Goal: Task Accomplishment & Management: Use online tool/utility

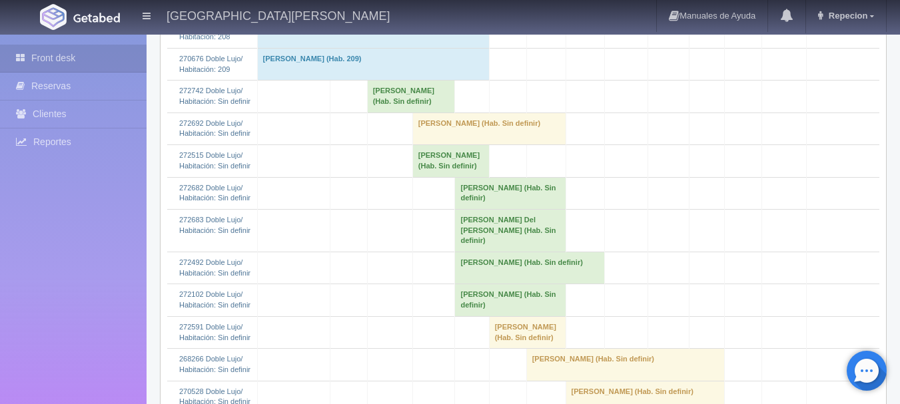
scroll to position [600, 0]
click at [395, 112] on td "[PERSON_NAME] (Hab. Sin definir)" at bounding box center [411, 96] width 88 height 32
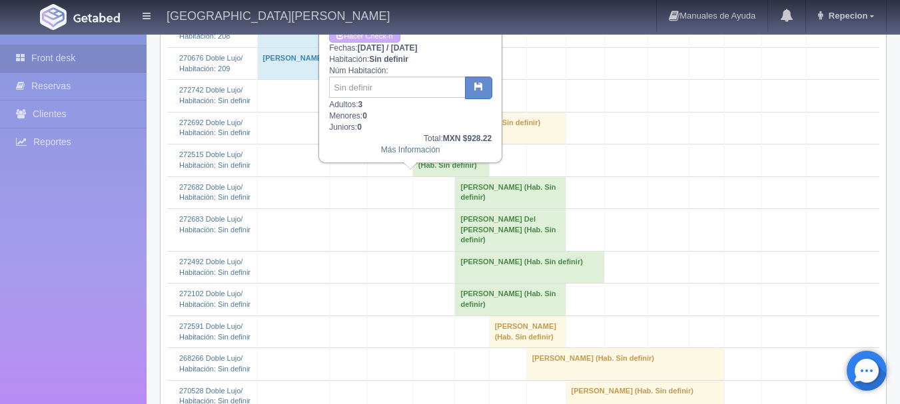
click at [395, 112] on td "[PERSON_NAME] (Hab. Sin definir)" at bounding box center [411, 96] width 88 height 32
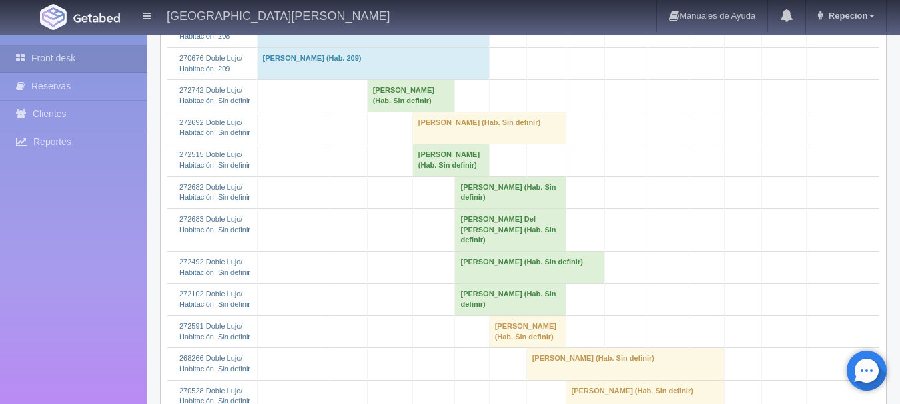
click at [395, 112] on td "Jose Luis Fuerte Fajardo (Hab. Sin definir)" at bounding box center [411, 96] width 88 height 32
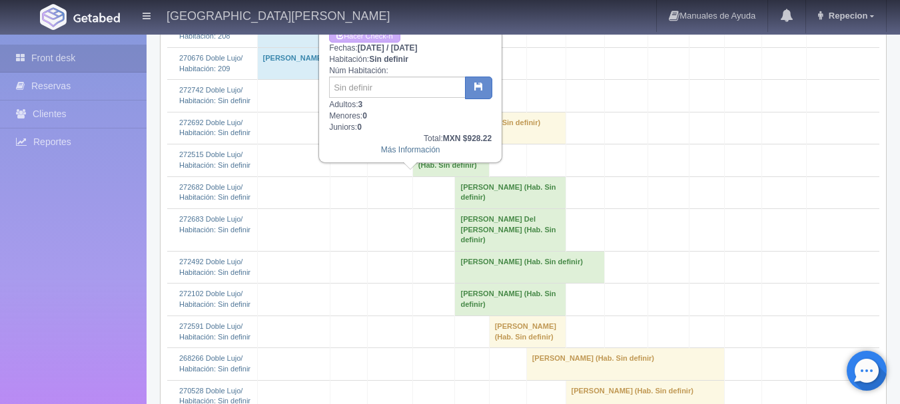
click at [395, 112] on td "Jose Luis Fuerte Fajardo (Hab. Sin definir)" at bounding box center [411, 96] width 88 height 32
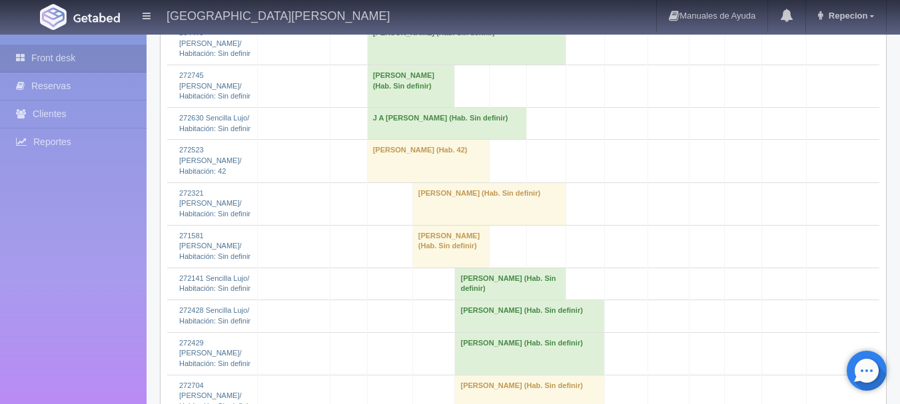
scroll to position [1932, 0]
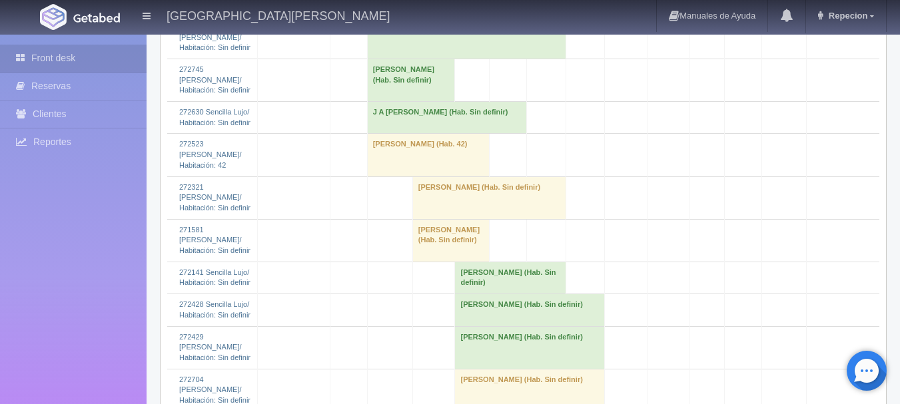
click at [430, 59] on td "[PERSON_NAME] (Hab. Sin definir)" at bounding box center [466, 37] width 199 height 43
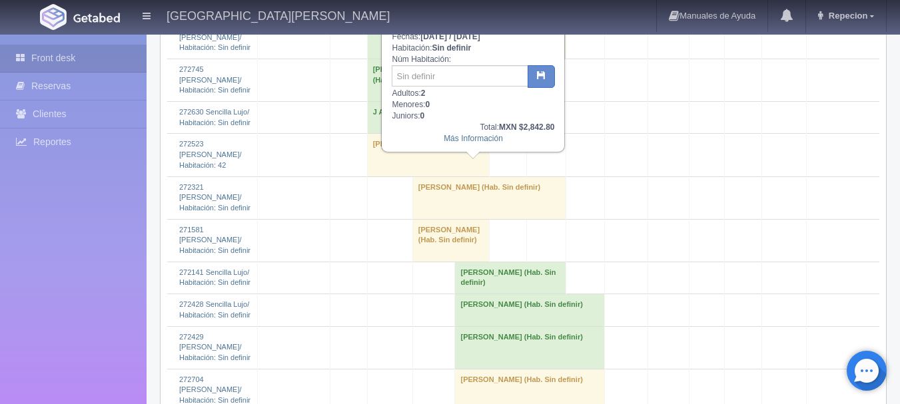
click at [430, 59] on td "Erin Quintanar (Hab. Sin definir)" at bounding box center [466, 37] width 199 height 43
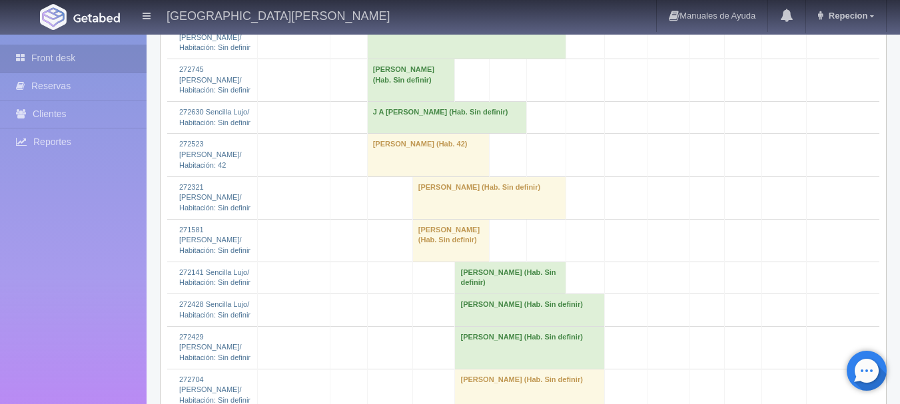
click at [418, 101] on td "Victor Hugo Ponce Espinoza (Hab. Sin definir)" at bounding box center [411, 80] width 88 height 43
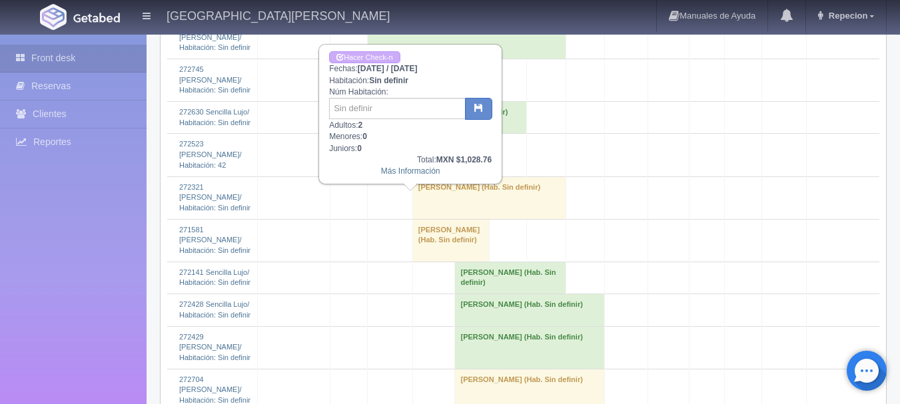
click at [418, 101] on td "Victor Hugo Ponce Espinoza (Hab. Sin definir)" at bounding box center [411, 80] width 88 height 43
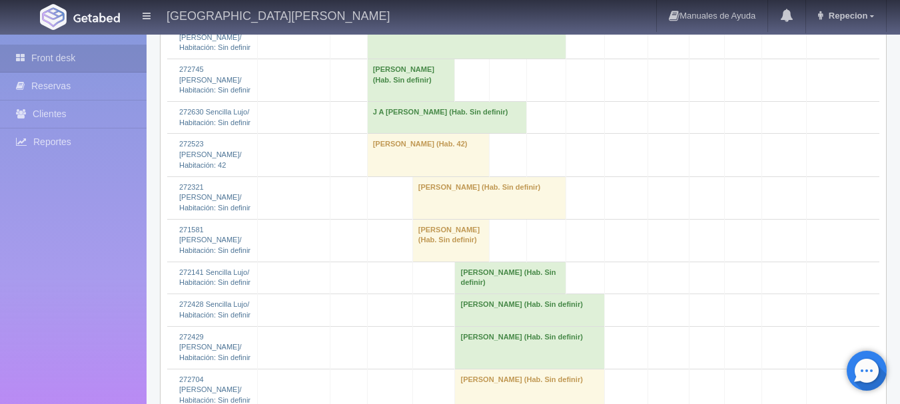
click at [418, 134] on td "J A [PERSON_NAME] (Hab. Sin definir)" at bounding box center [446, 118] width 159 height 32
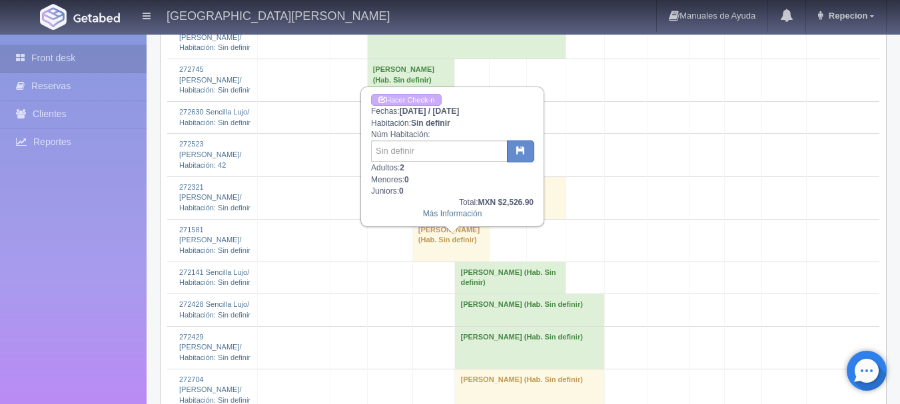
click at [418, 134] on td "J A [PERSON_NAME] (Hab. Sin definir)" at bounding box center [446, 118] width 159 height 32
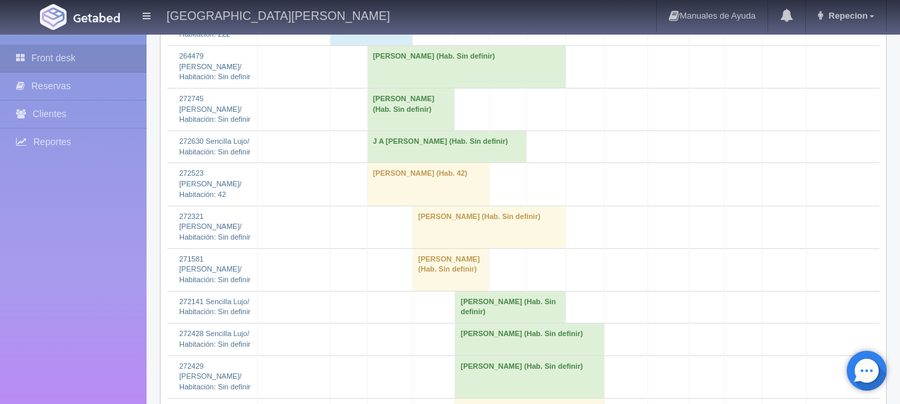
scroll to position [1902, 0]
click at [404, 164] on td "J A [PERSON_NAME] (Hab. Sin definir)" at bounding box center [446, 148] width 159 height 32
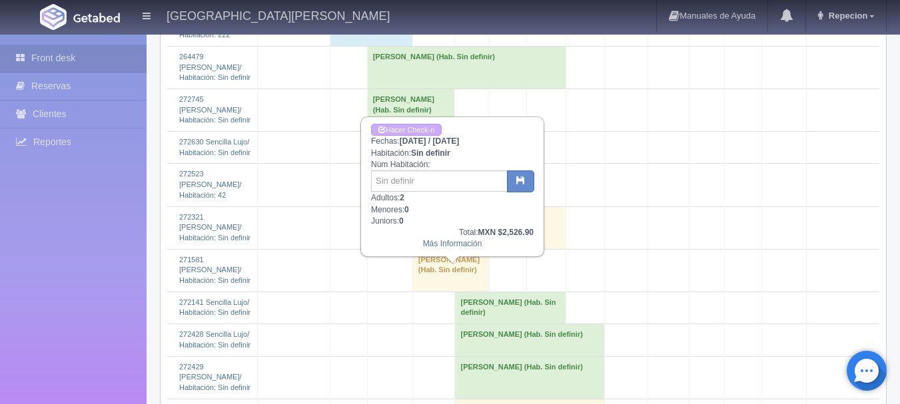
click at [404, 164] on td "J A [PERSON_NAME] (Hab. Sin definir)" at bounding box center [446, 148] width 159 height 32
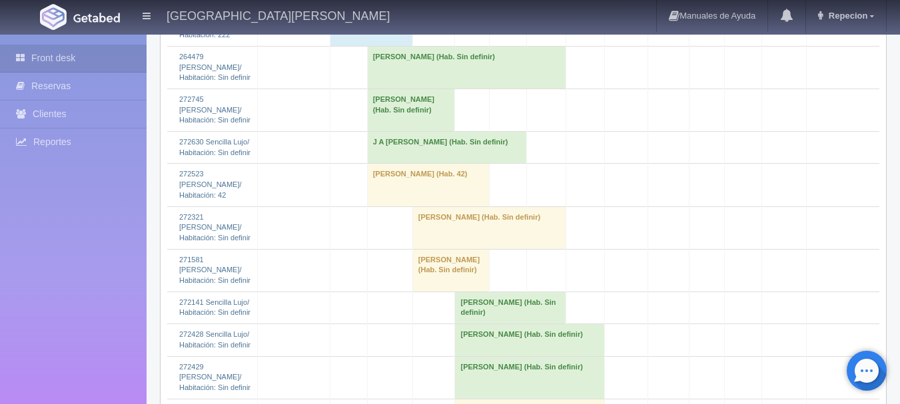
click at [402, 131] on td "[PERSON_NAME] (Hab. Sin definir)" at bounding box center [411, 110] width 88 height 43
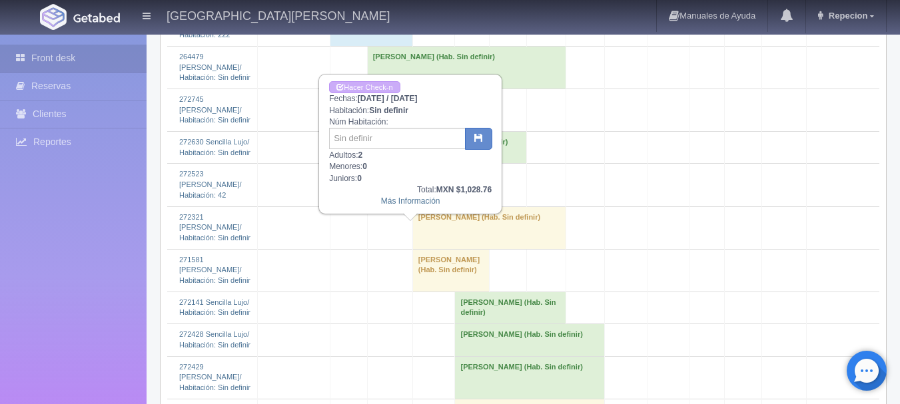
click at [402, 131] on td "[PERSON_NAME] (Hab. Sin definir)" at bounding box center [411, 110] width 88 height 43
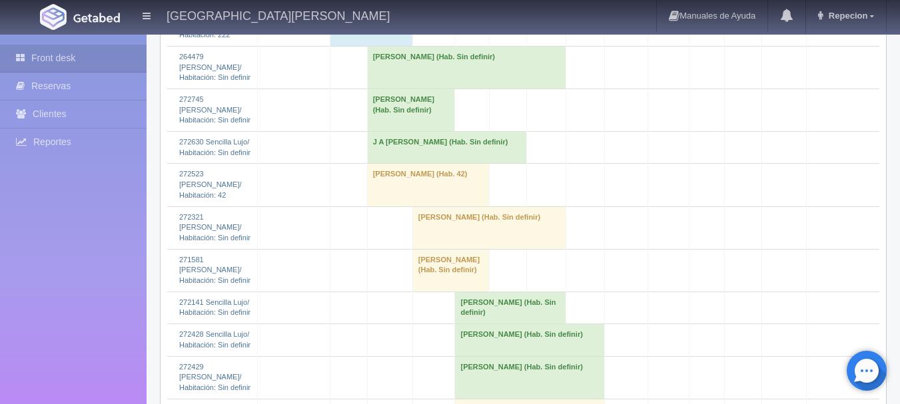
click at [421, 89] on td "[PERSON_NAME] (Hab. Sin definir)" at bounding box center [466, 67] width 199 height 43
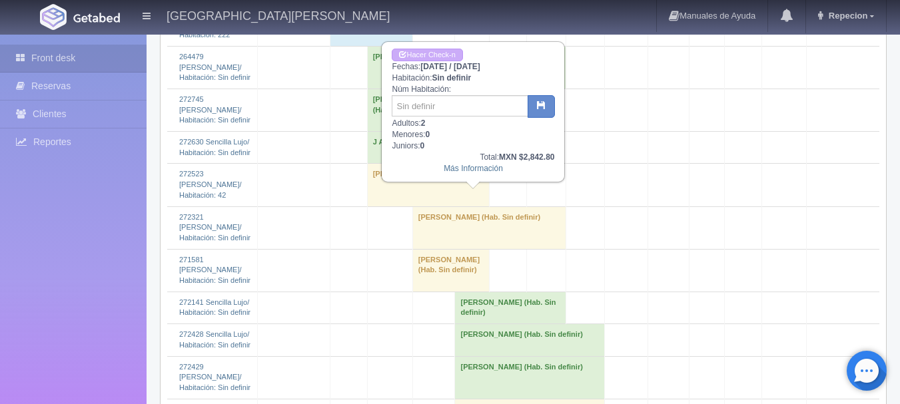
click at [422, 89] on td "Erin Quintanar (Hab. Sin definir)" at bounding box center [466, 67] width 199 height 43
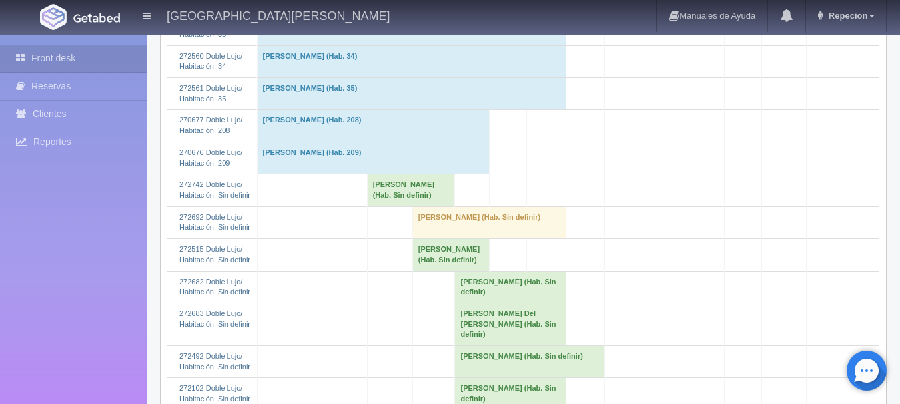
scroll to position [503, 0]
click at [450, 273] on td "Brenda Rodriguez (Hab. Sin definir)" at bounding box center [450, 257] width 77 height 32
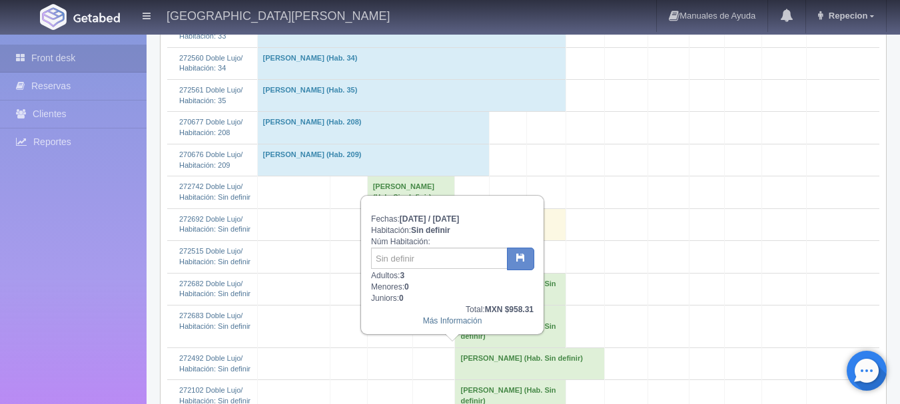
click at [486, 273] on td "Brenda Rodriguez (Hab. Sin definir)" at bounding box center [450, 257] width 77 height 32
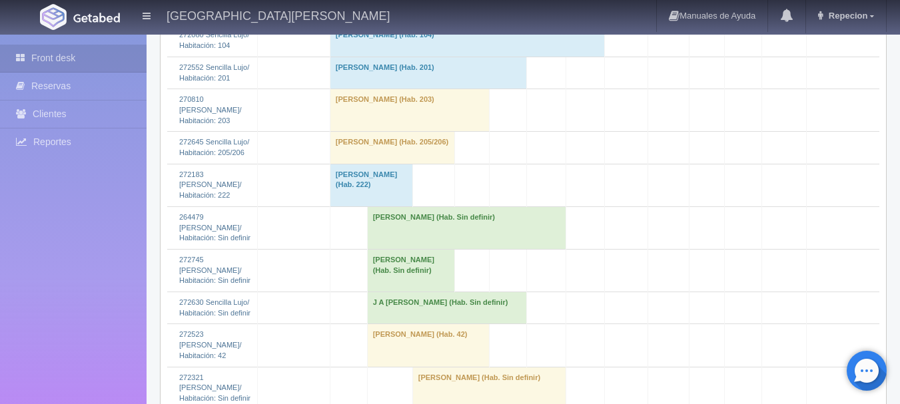
scroll to position [1865, 0]
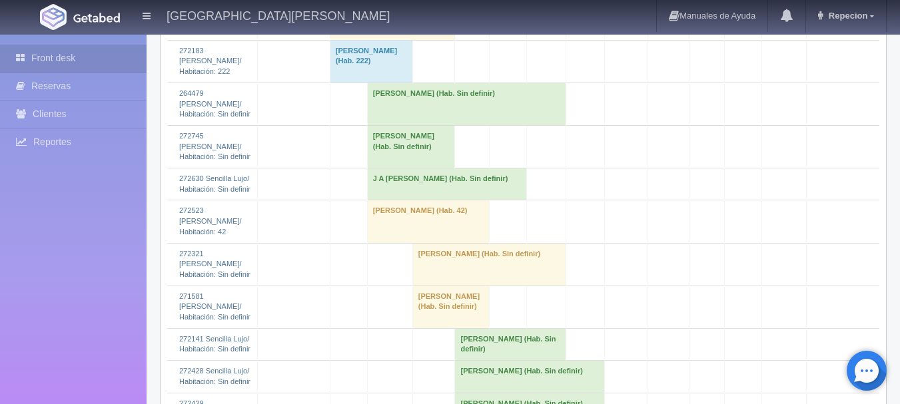
click at [411, 168] on td "Victor Hugo Ponce Espinoza (Hab. Sin definir)" at bounding box center [411, 146] width 88 height 43
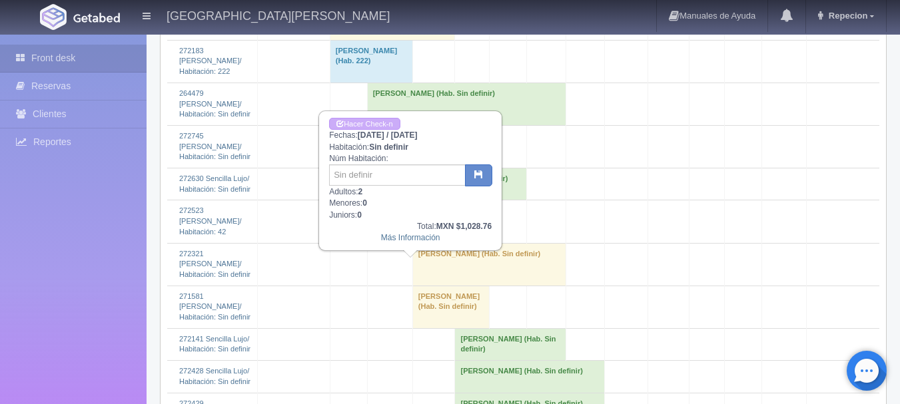
click at [411, 168] on td "Victor Hugo Ponce Espinoza (Hab. Sin definir)" at bounding box center [411, 146] width 88 height 43
click at [423, 168] on td "Victor Hugo Ponce Espinoza (Hab. Sin definir)" at bounding box center [411, 146] width 88 height 43
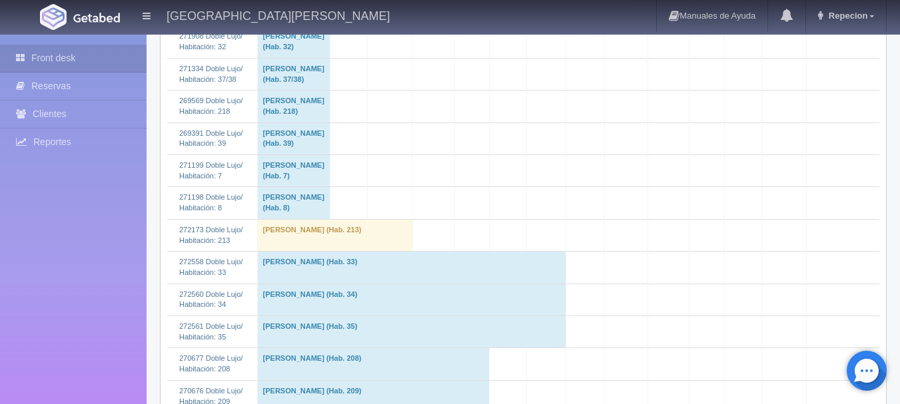
scroll to position [600, 0]
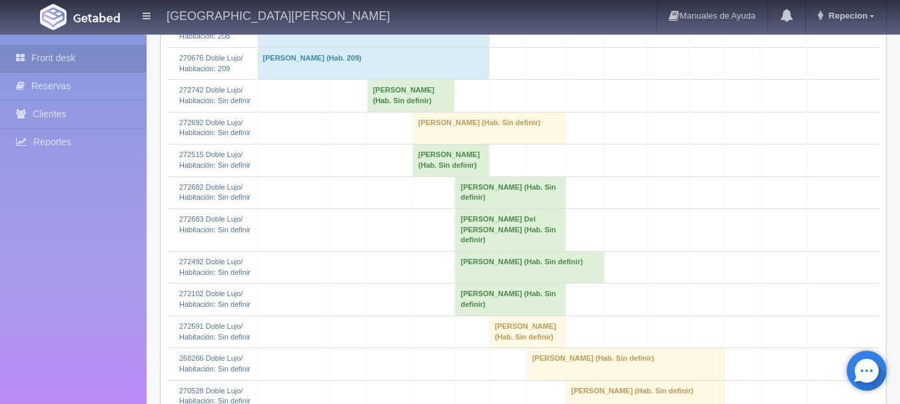
click at [407, 112] on td "Jose Luis Fuerte Fajardo (Hab. Sin definir)" at bounding box center [411, 96] width 88 height 32
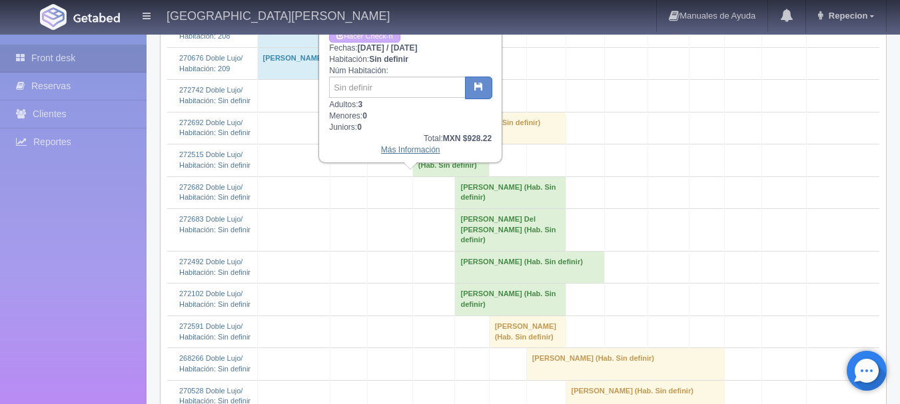
click at [413, 153] on link "Más Información" at bounding box center [410, 149] width 59 height 9
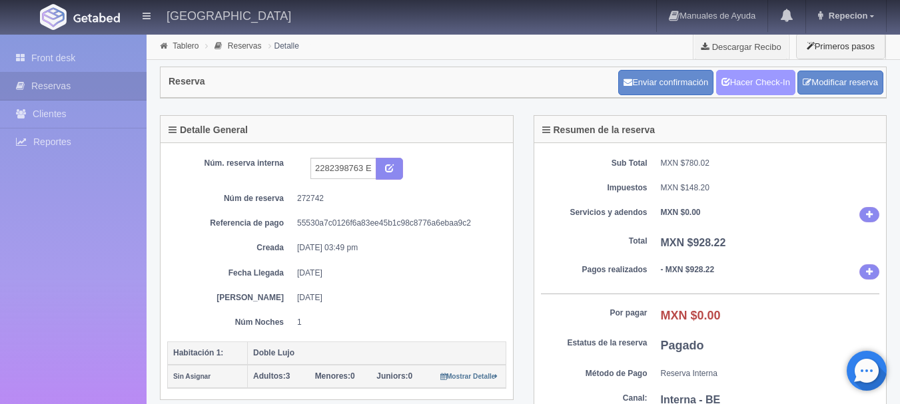
click at [741, 77] on link "Hacer Check-In" at bounding box center [755, 82] width 79 height 25
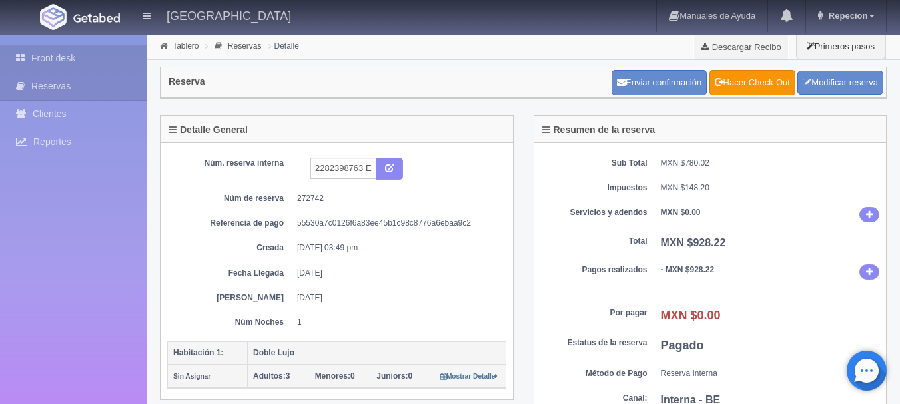
click at [75, 56] on link "Front desk" at bounding box center [73, 58] width 147 height 27
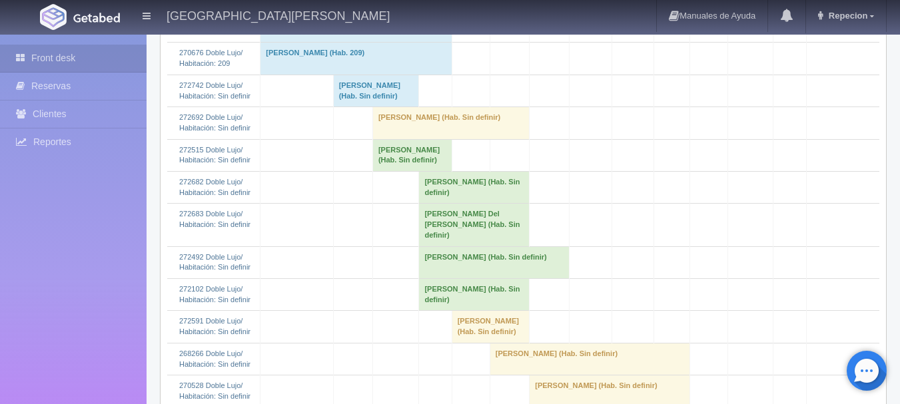
scroll to position [333, 0]
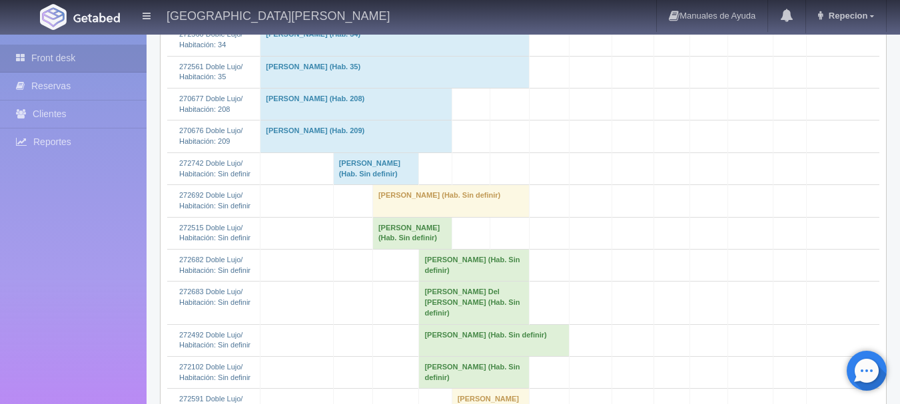
click at [374, 183] on td "Jose Luis Fuerte Fajardo (Hab. Sin definir)" at bounding box center [376, 169] width 86 height 32
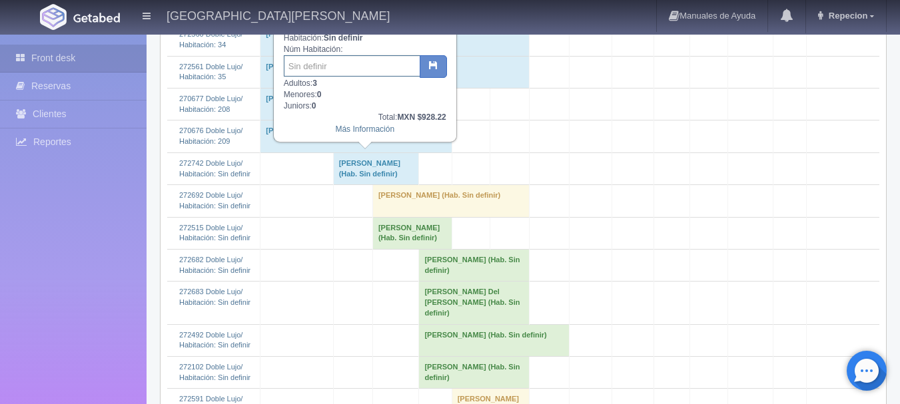
click at [354, 71] on input "text" at bounding box center [352, 65] width 137 height 21
type input "11"
click at [436, 59] on button "button" at bounding box center [433, 66] width 27 height 23
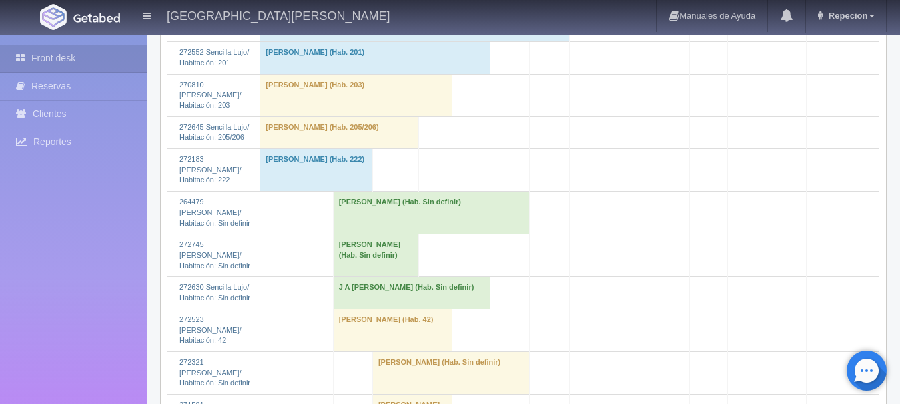
scroll to position [1466, 0]
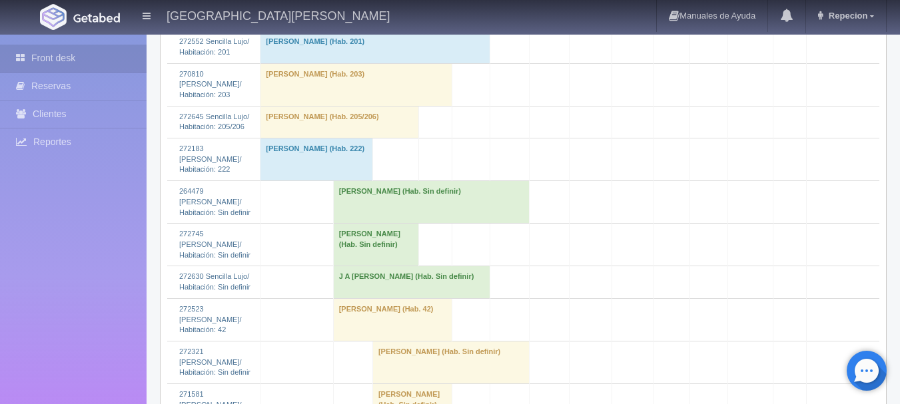
click at [348, 266] on td "Victor Hugo Ponce Espinoza (Hab. Sin definir)" at bounding box center [376, 245] width 86 height 43
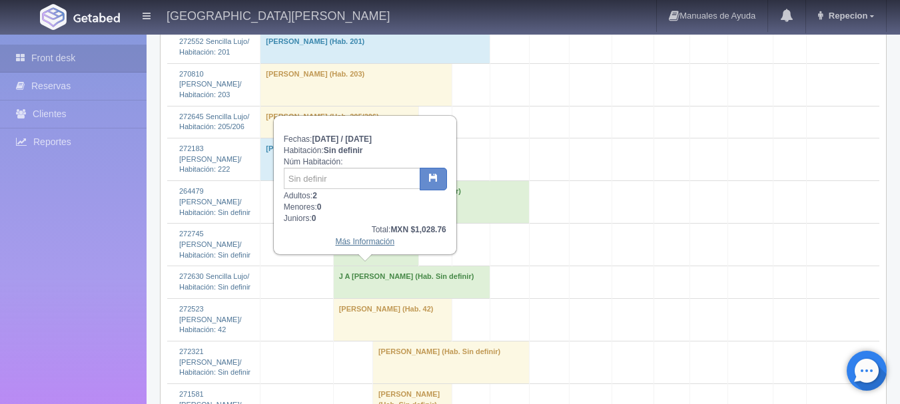
click at [352, 242] on link "Más Información" at bounding box center [364, 241] width 59 height 9
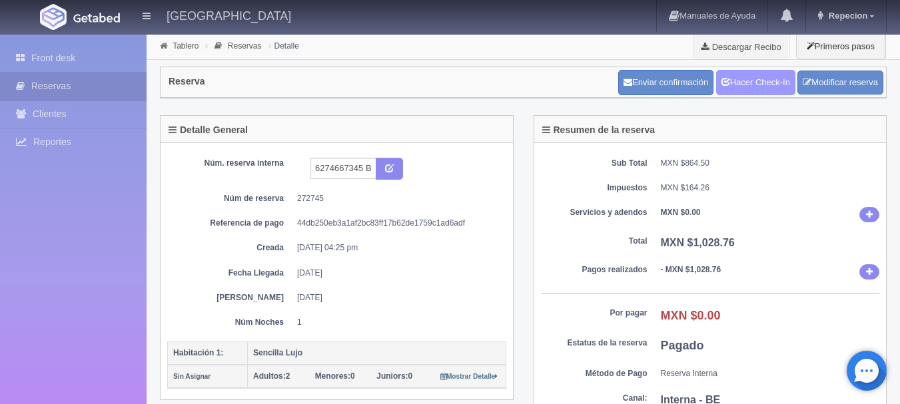
click at [755, 89] on link "Hacer Check-In" at bounding box center [755, 82] width 79 height 25
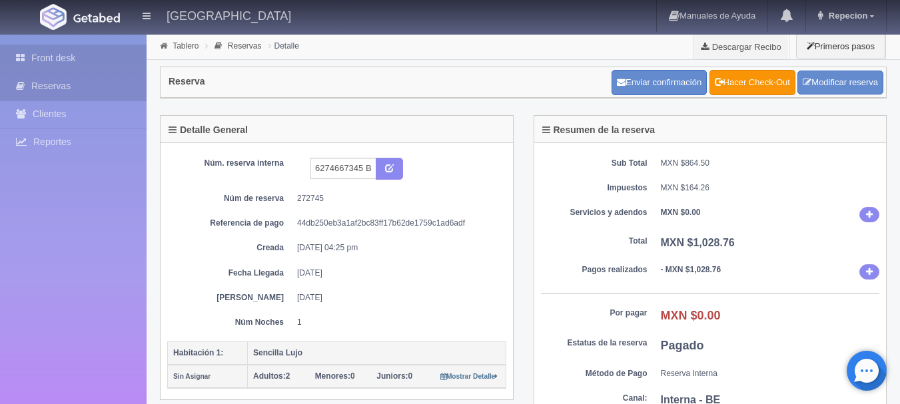
click at [51, 55] on link "Front desk" at bounding box center [73, 58] width 147 height 27
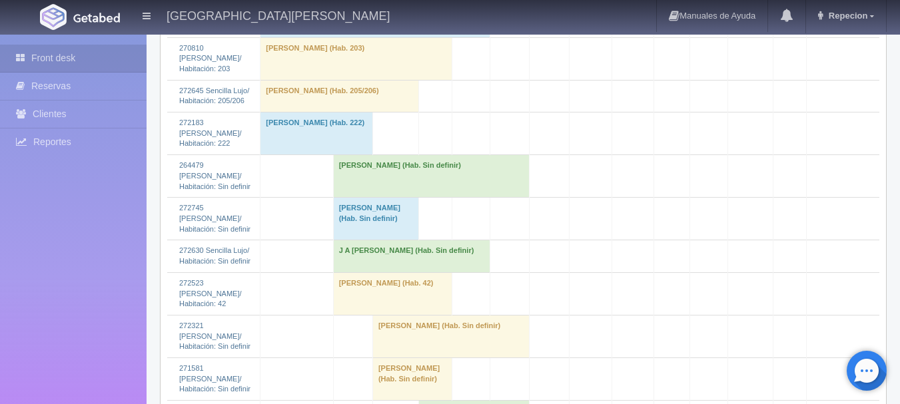
scroll to position [1532, 0]
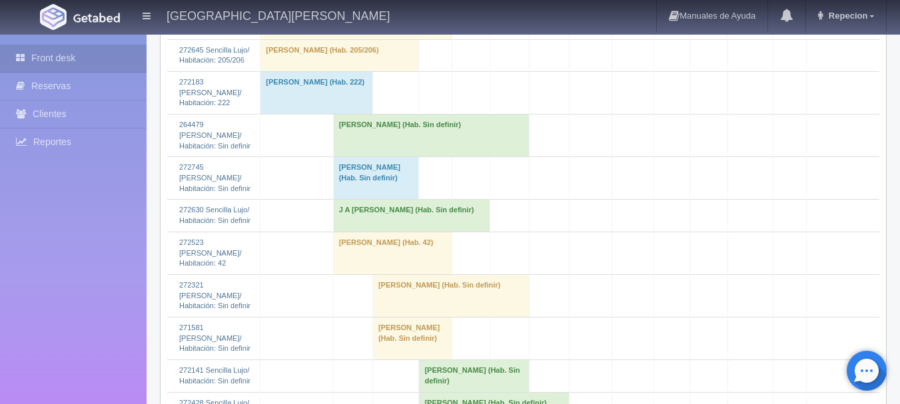
click at [379, 157] on td "[PERSON_NAME] (Hab. Sin definir)" at bounding box center [431, 136] width 197 height 43
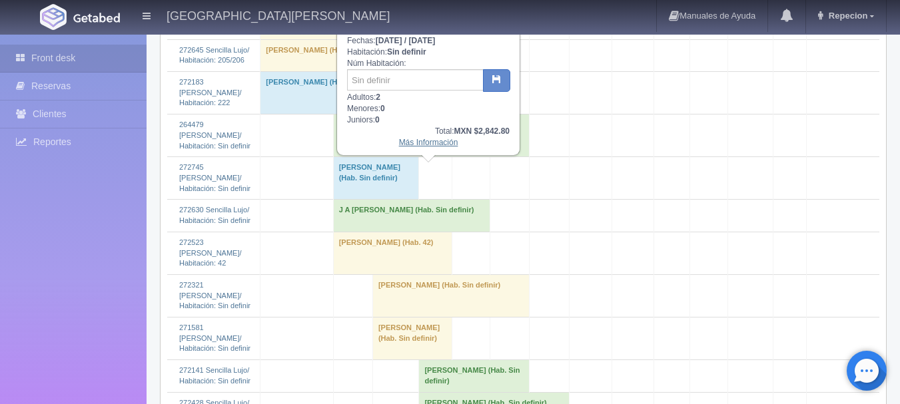
click at [424, 147] on link "Más Información" at bounding box center [428, 142] width 59 height 9
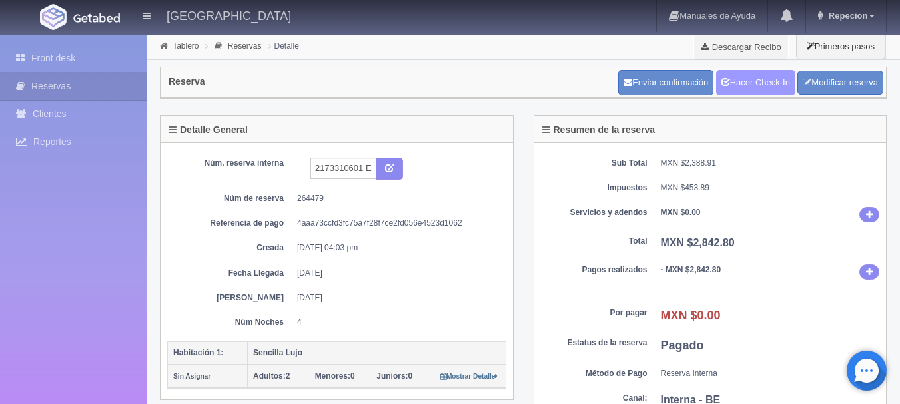
click at [741, 85] on link "Hacer Check-In" at bounding box center [755, 82] width 79 height 25
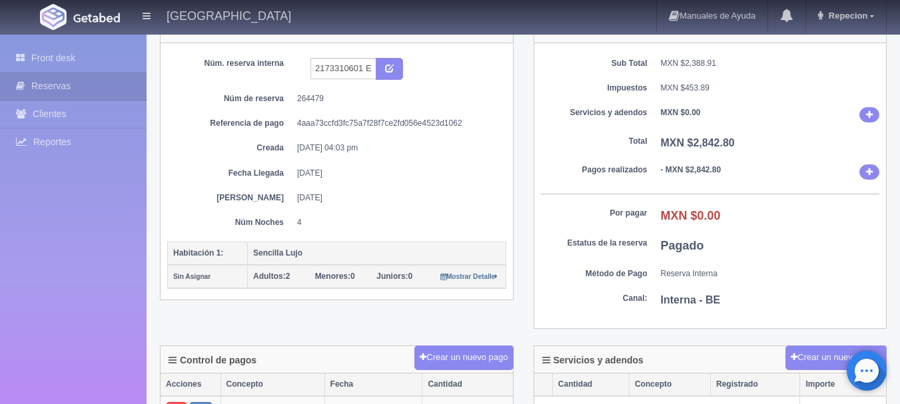
scroll to position [133, 0]
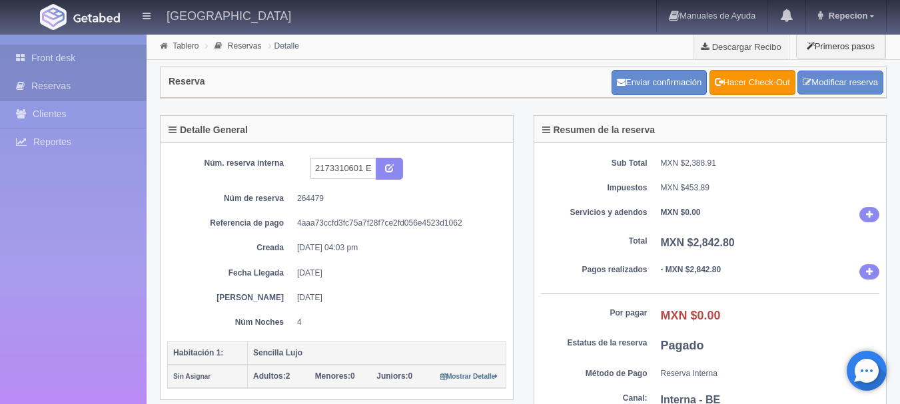
click at [43, 60] on link "Front desk" at bounding box center [73, 58] width 147 height 27
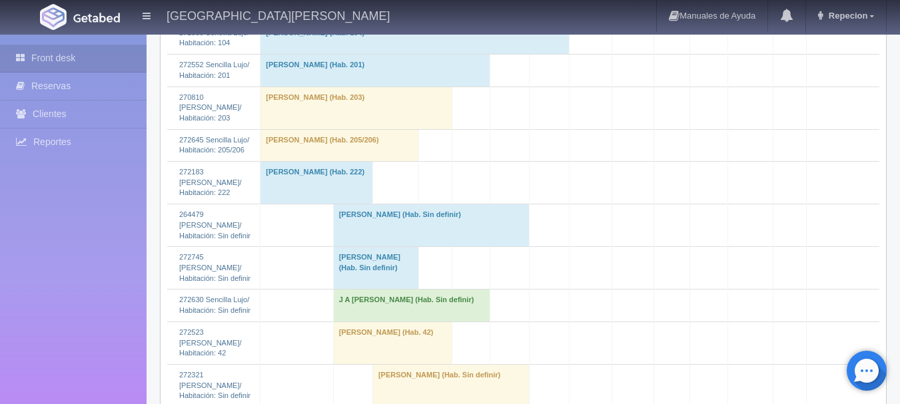
scroll to position [1466, 0]
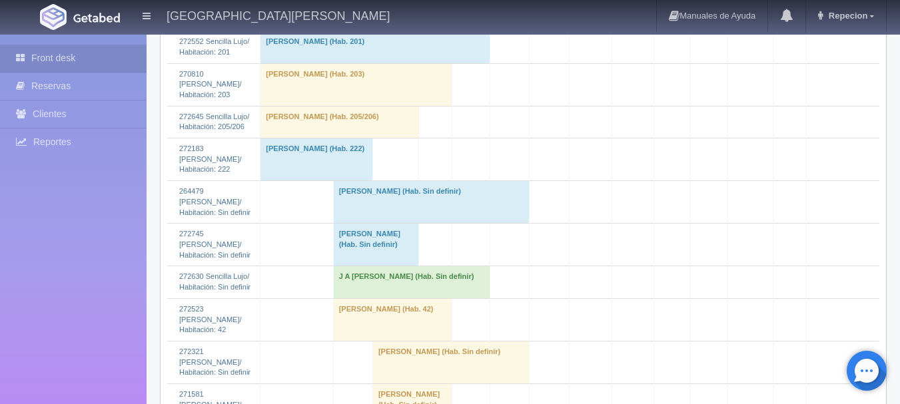
click at [346, 224] on td "[PERSON_NAME] (Hab. Sin definir)" at bounding box center [431, 202] width 197 height 43
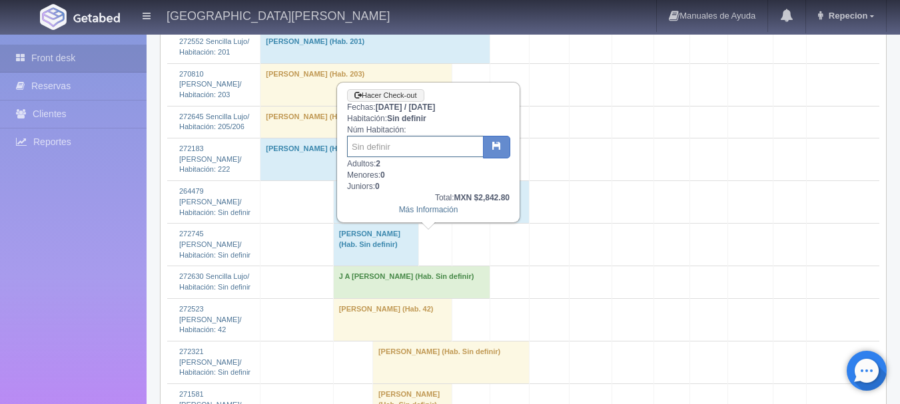
click at [376, 147] on input "text" at bounding box center [415, 146] width 137 height 21
type input "9"
click at [498, 147] on icon "button" at bounding box center [496, 145] width 9 height 9
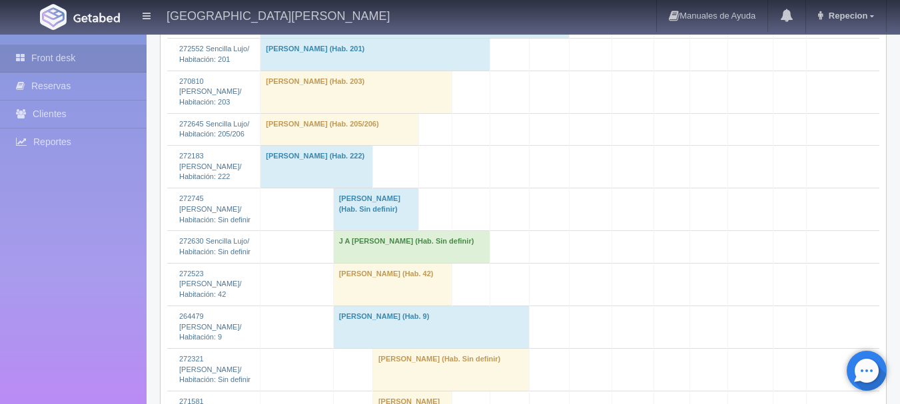
scroll to position [1466, 0]
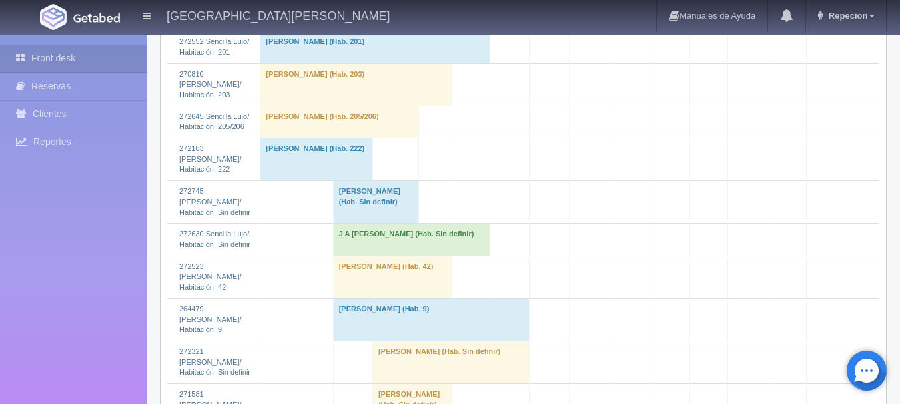
click at [350, 224] on td "[PERSON_NAME] (Hab. Sin definir)" at bounding box center [376, 202] width 86 height 43
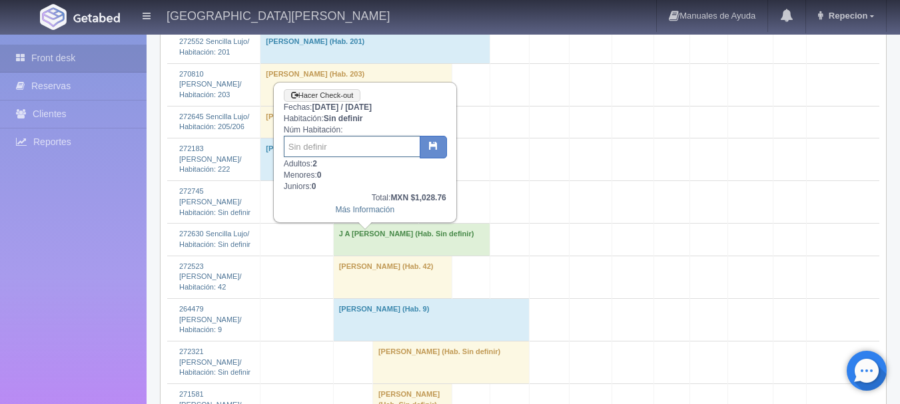
click at [328, 143] on input "text" at bounding box center [352, 146] width 137 height 21
type input "12"
click at [428, 149] on button "button" at bounding box center [433, 147] width 27 height 23
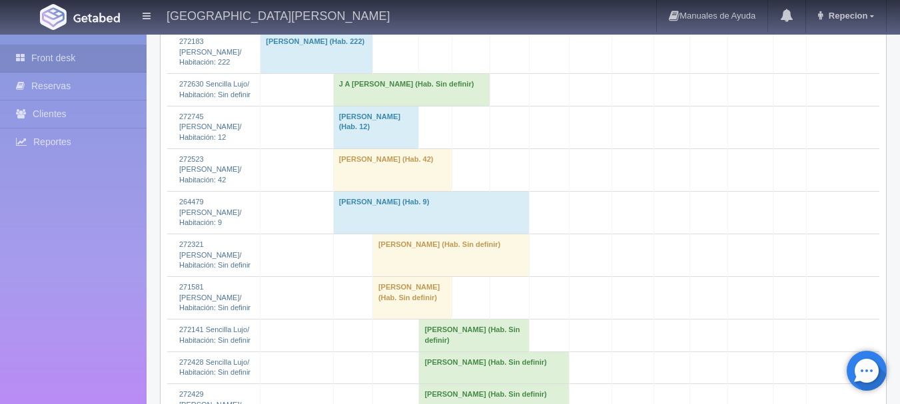
scroll to position [1599, 0]
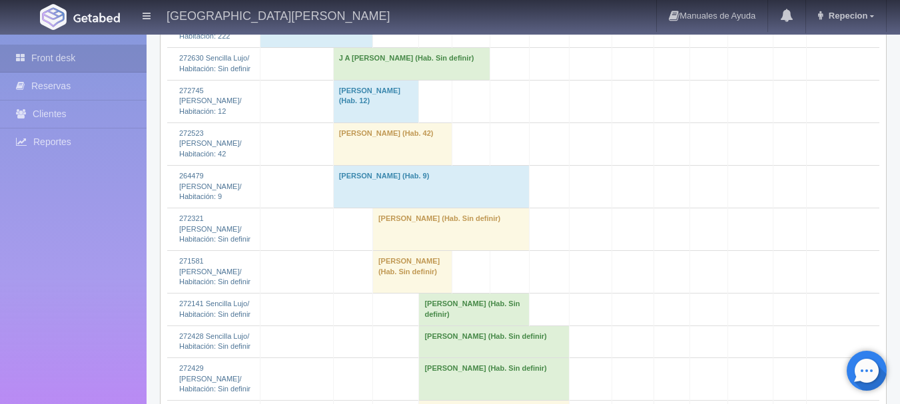
click at [363, 208] on td "[PERSON_NAME] (Hab. 9)" at bounding box center [431, 186] width 197 height 43
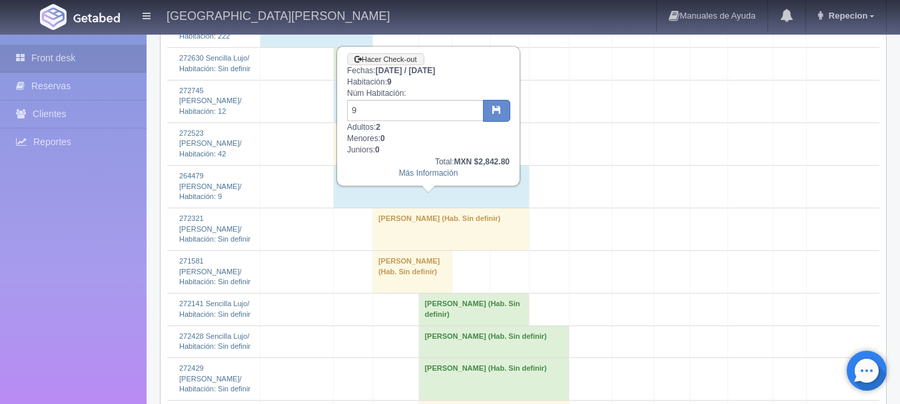
click at [363, 208] on td "Erin Quintanar (Hab. 9)" at bounding box center [431, 186] width 197 height 43
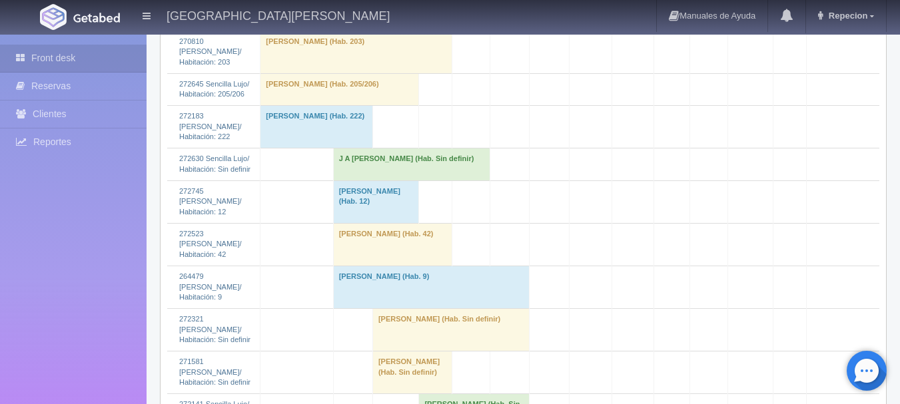
scroll to position [1532, 0]
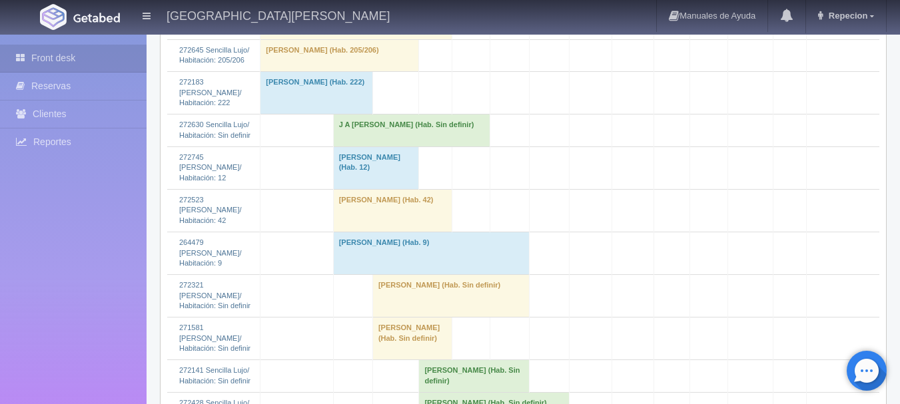
click at [368, 147] on td "J A Fausto Sandoval (Hab. Sin definir)" at bounding box center [411, 131] width 157 height 32
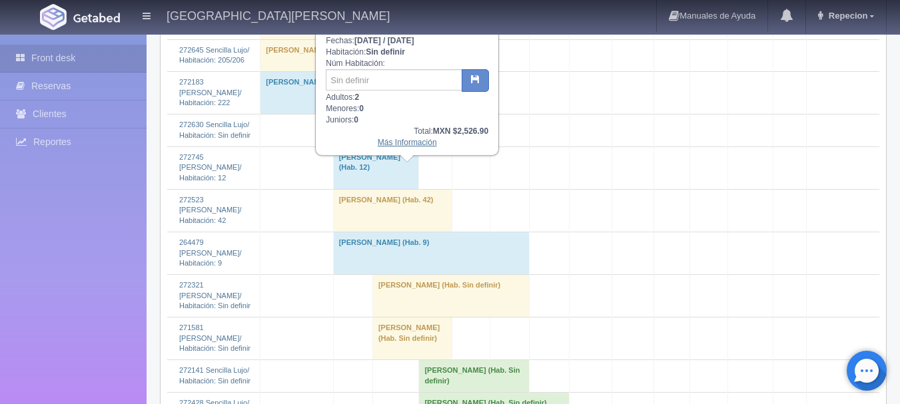
click at [396, 145] on link "Más Información" at bounding box center [407, 142] width 59 height 9
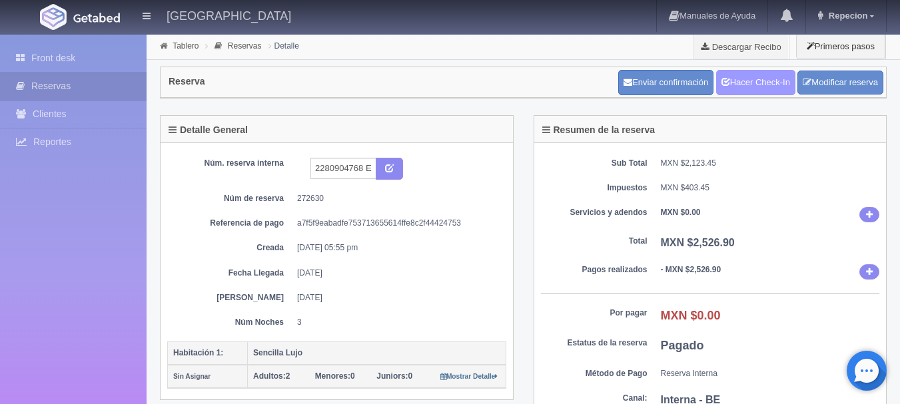
click at [756, 81] on link "Hacer Check-In" at bounding box center [755, 82] width 79 height 25
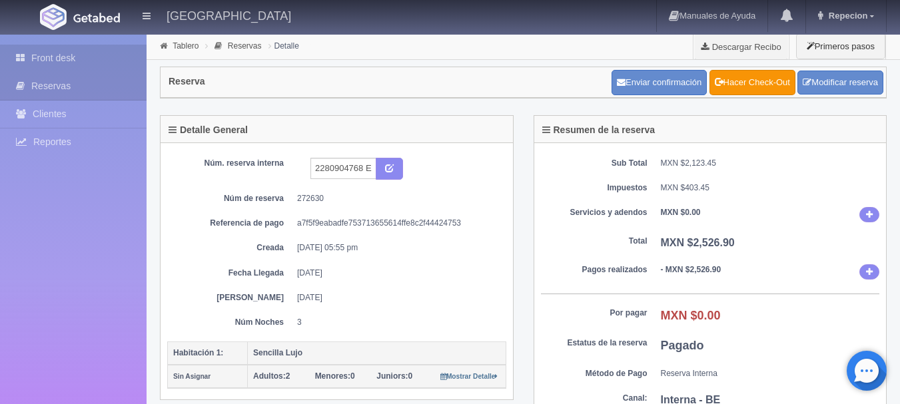
click at [61, 56] on link "Front desk" at bounding box center [73, 58] width 147 height 27
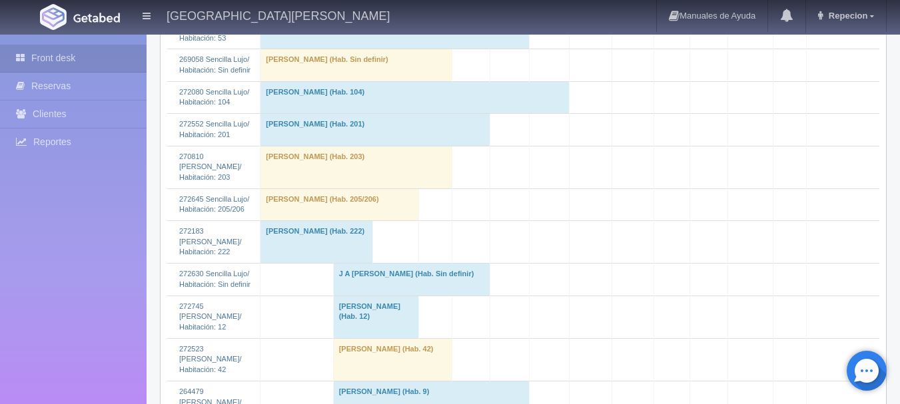
scroll to position [1466, 0]
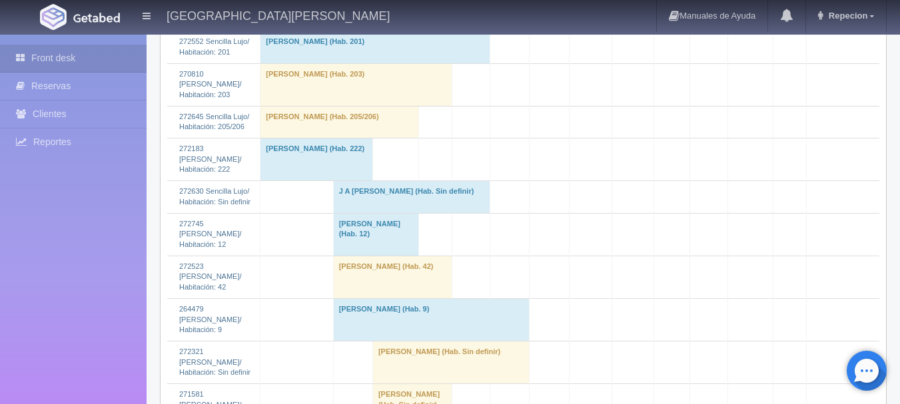
click at [366, 213] on td "J A [PERSON_NAME] (Hab. Sin definir)" at bounding box center [411, 197] width 157 height 32
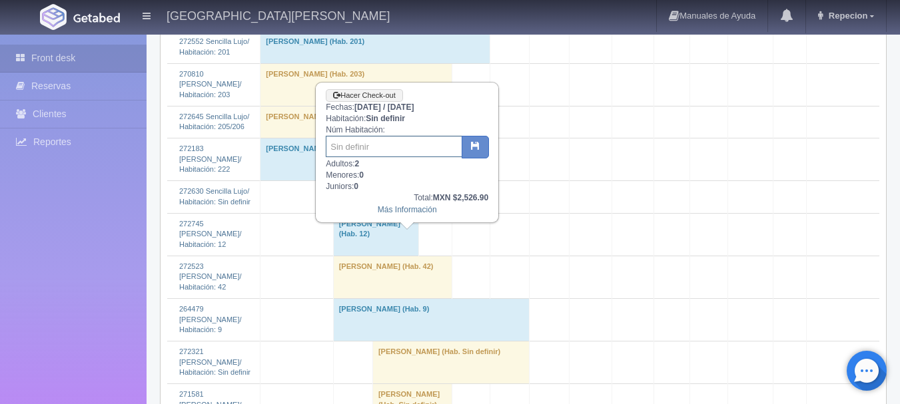
click at [377, 155] on input "text" at bounding box center [394, 146] width 137 height 21
type input "43"
click at [478, 145] on icon "button" at bounding box center [475, 145] width 9 height 9
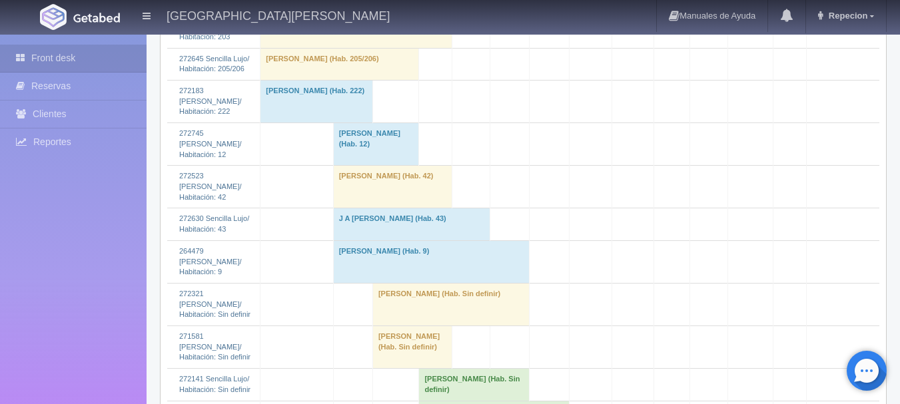
scroll to position [1599, 0]
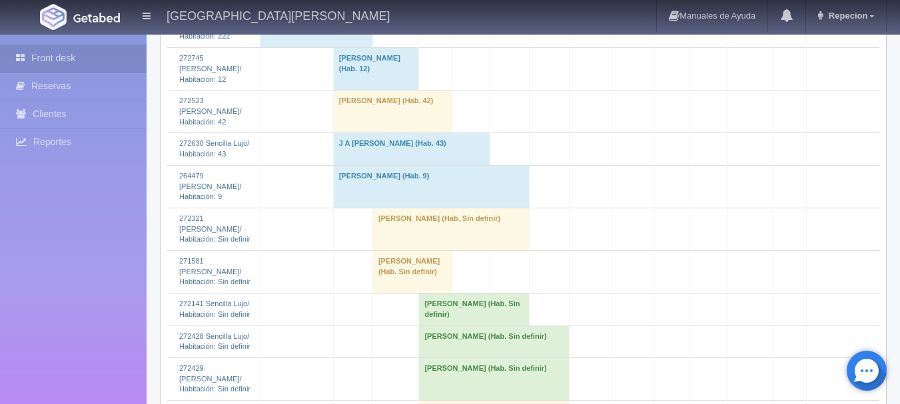
click at [376, 165] on td "J A [PERSON_NAME] (Hab. 43)" at bounding box center [411, 149] width 157 height 32
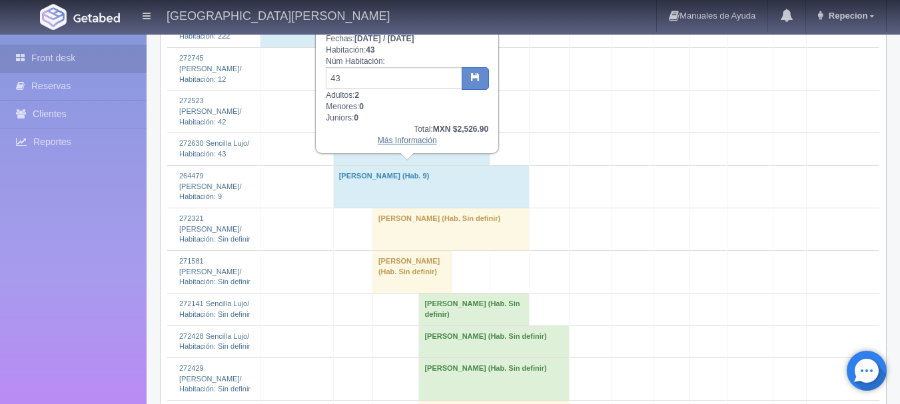
click at [420, 145] on link "Más Información" at bounding box center [407, 140] width 59 height 9
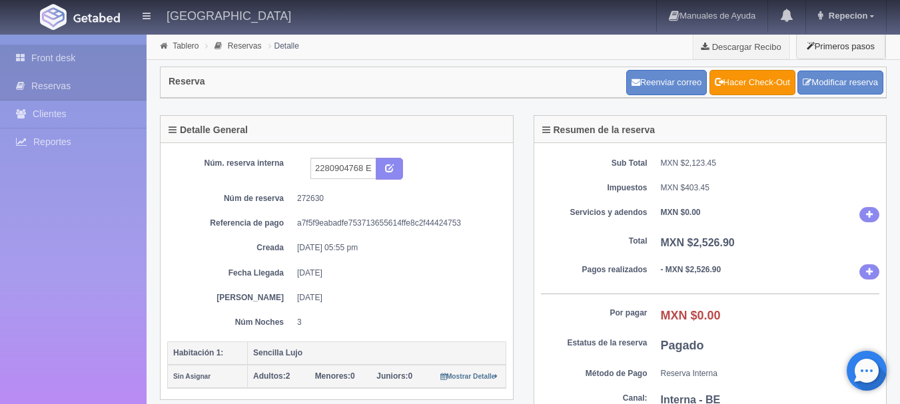
click at [57, 51] on link "Front desk" at bounding box center [73, 58] width 147 height 27
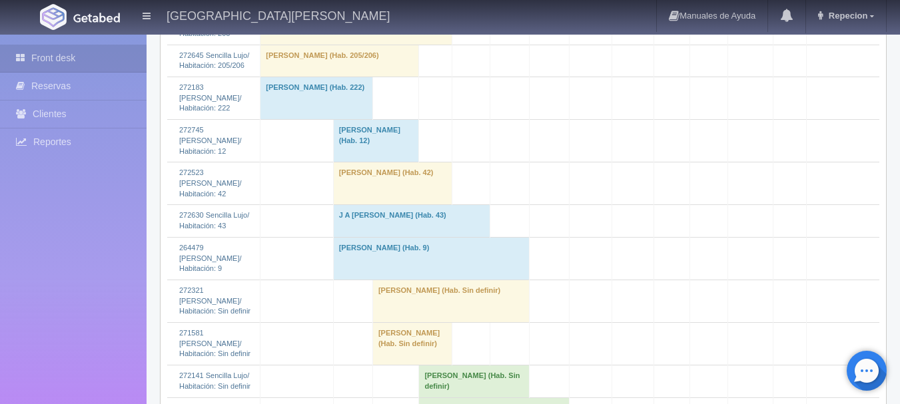
scroll to position [1532, 0]
